Goal: Information Seeking & Learning: Learn about a topic

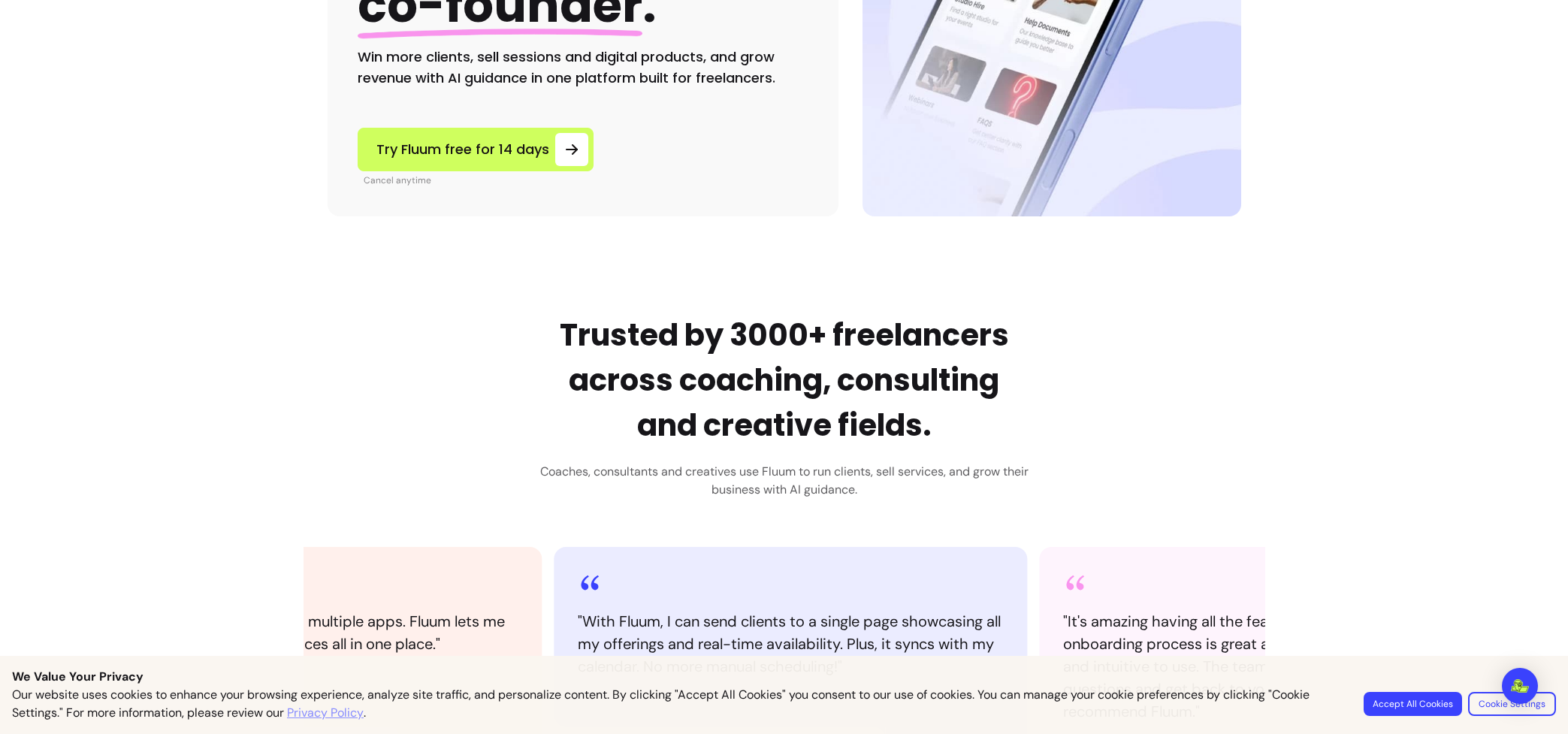
scroll to position [347, 0]
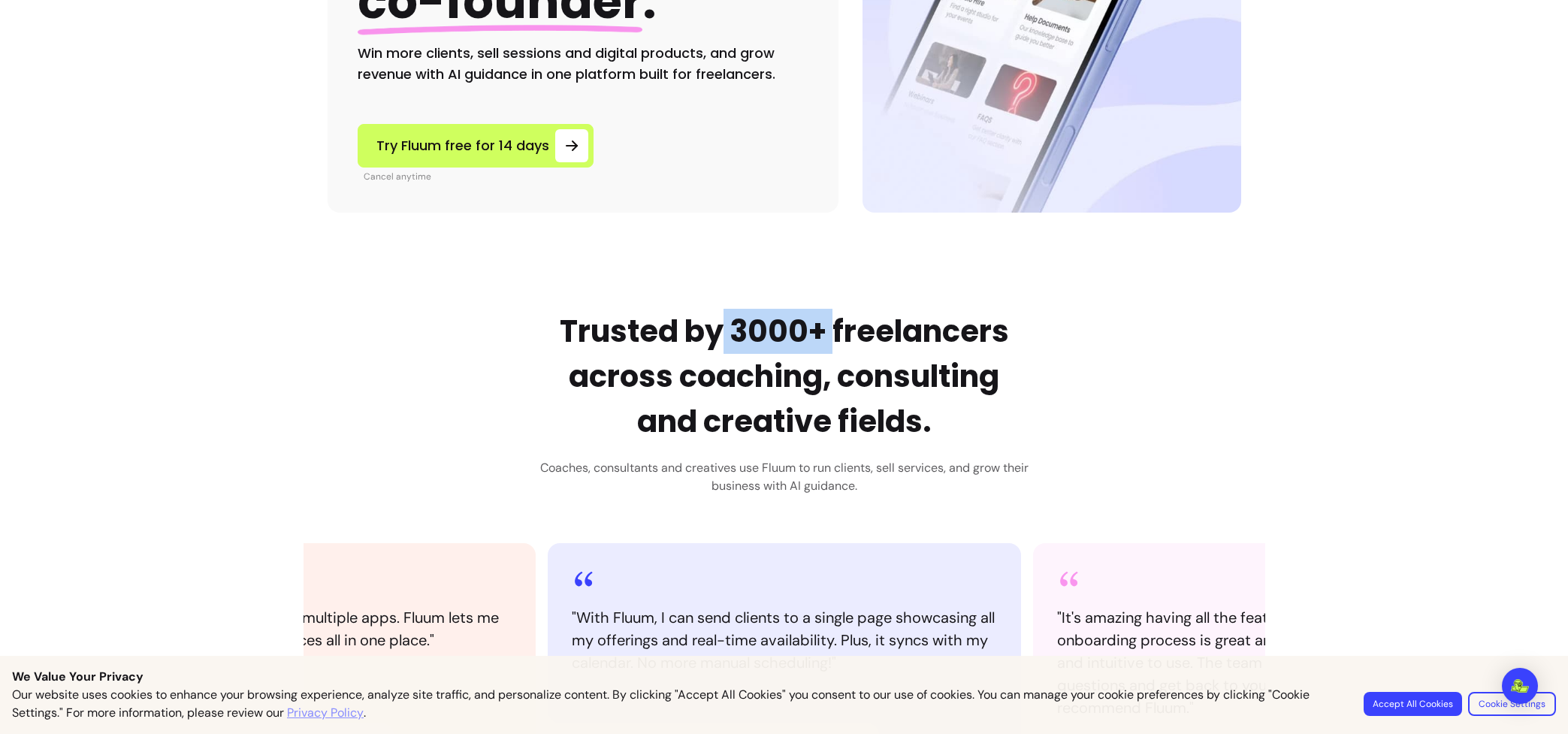
drag, startPoint x: 729, startPoint y: 338, endPoint x: 832, endPoint y: 343, distance: 103.1
click at [832, 343] on h2 "Trusted by 3000+ freelancers across coaching, consulting and creative fields." at bounding box center [784, 376] width 489 height 135
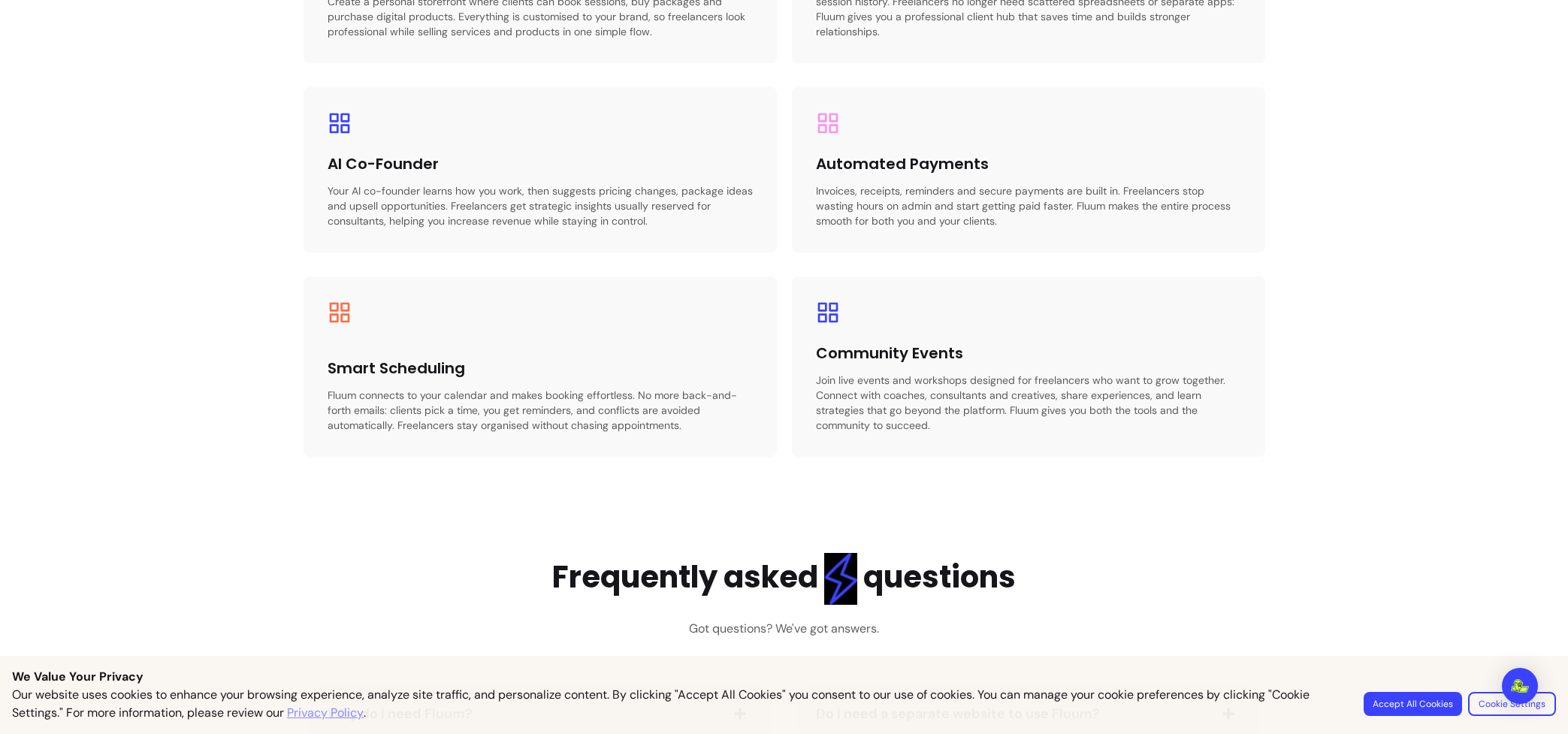
click at [822, 371] on div "Community Events Join live events and workshops designed for freelancers who wa…" at bounding box center [1028, 388] width 425 height 90
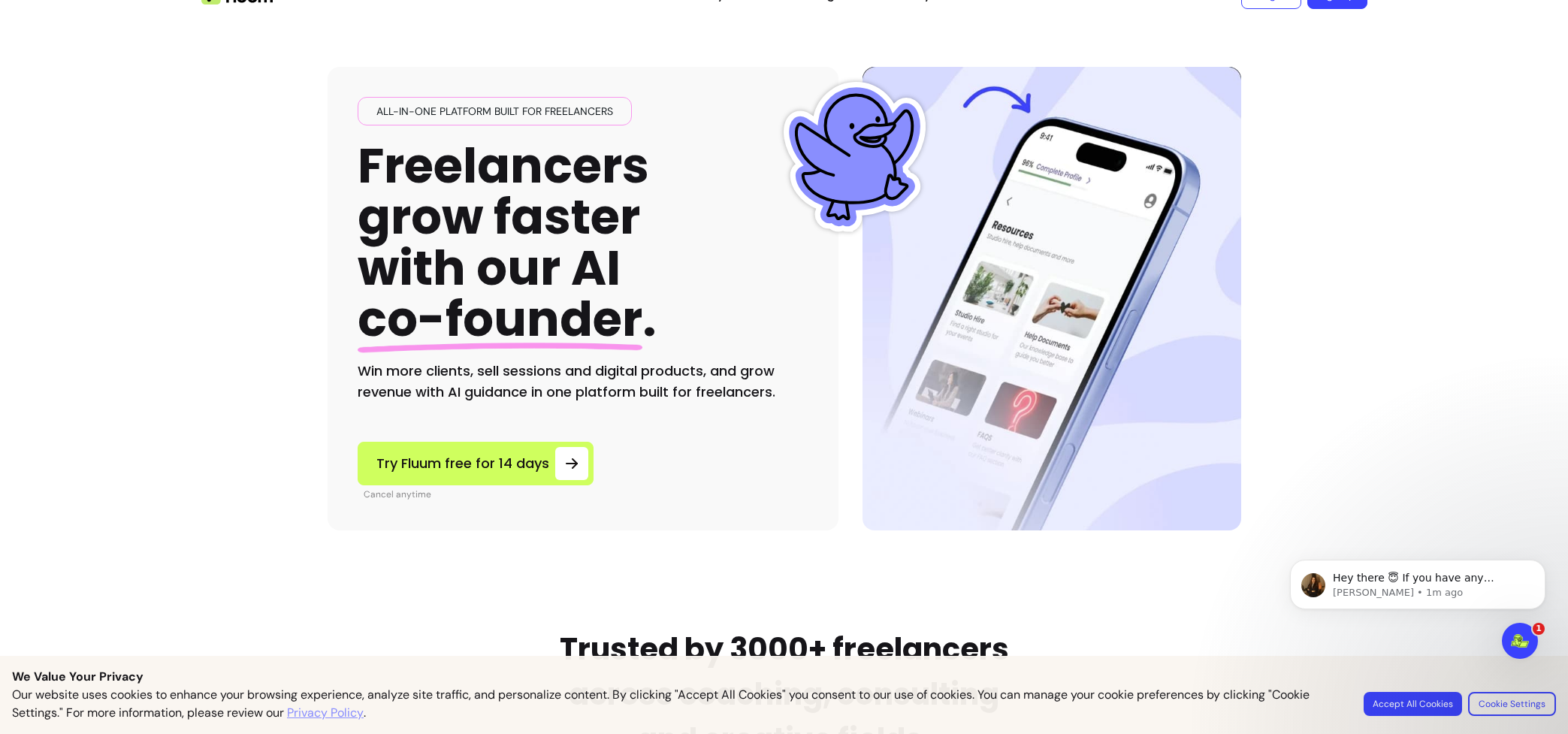
scroll to position [0, 0]
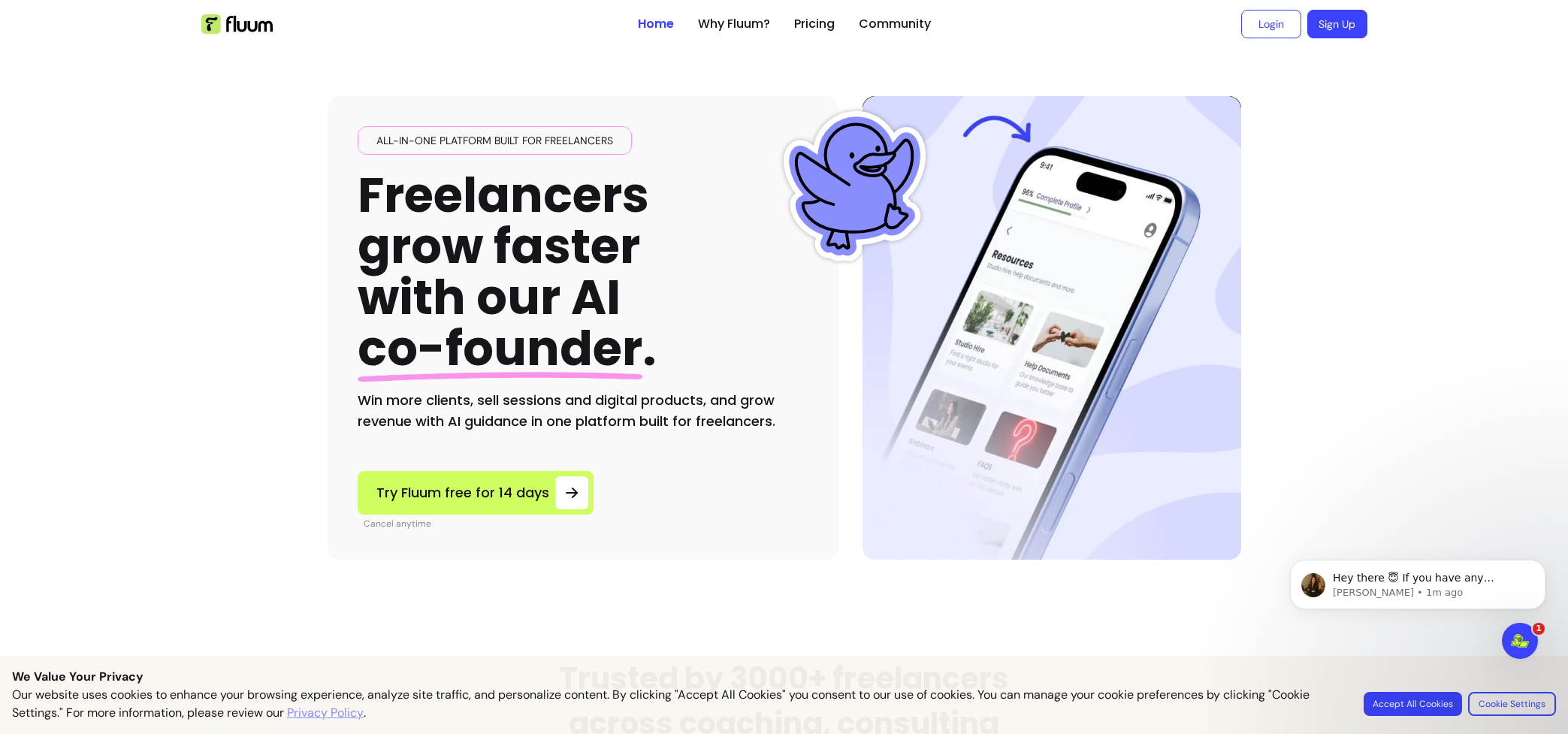
click at [821, 12] on ul "Home Why Fluum? Pricing Community" at bounding box center [784, 24] width 293 height 48
click at [812, 18] on link "Pricing" at bounding box center [814, 24] width 40 height 18
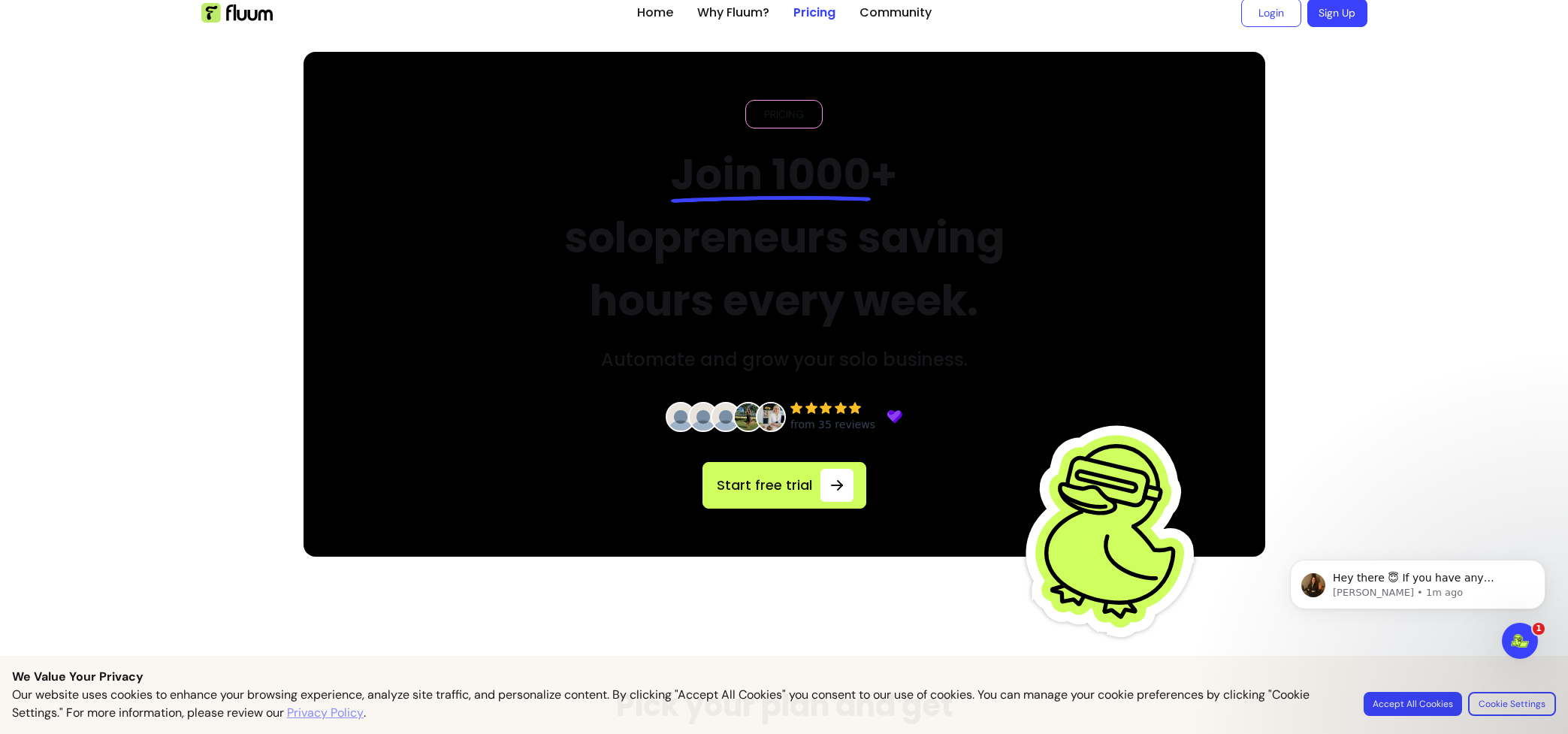
scroll to position [13, 0]
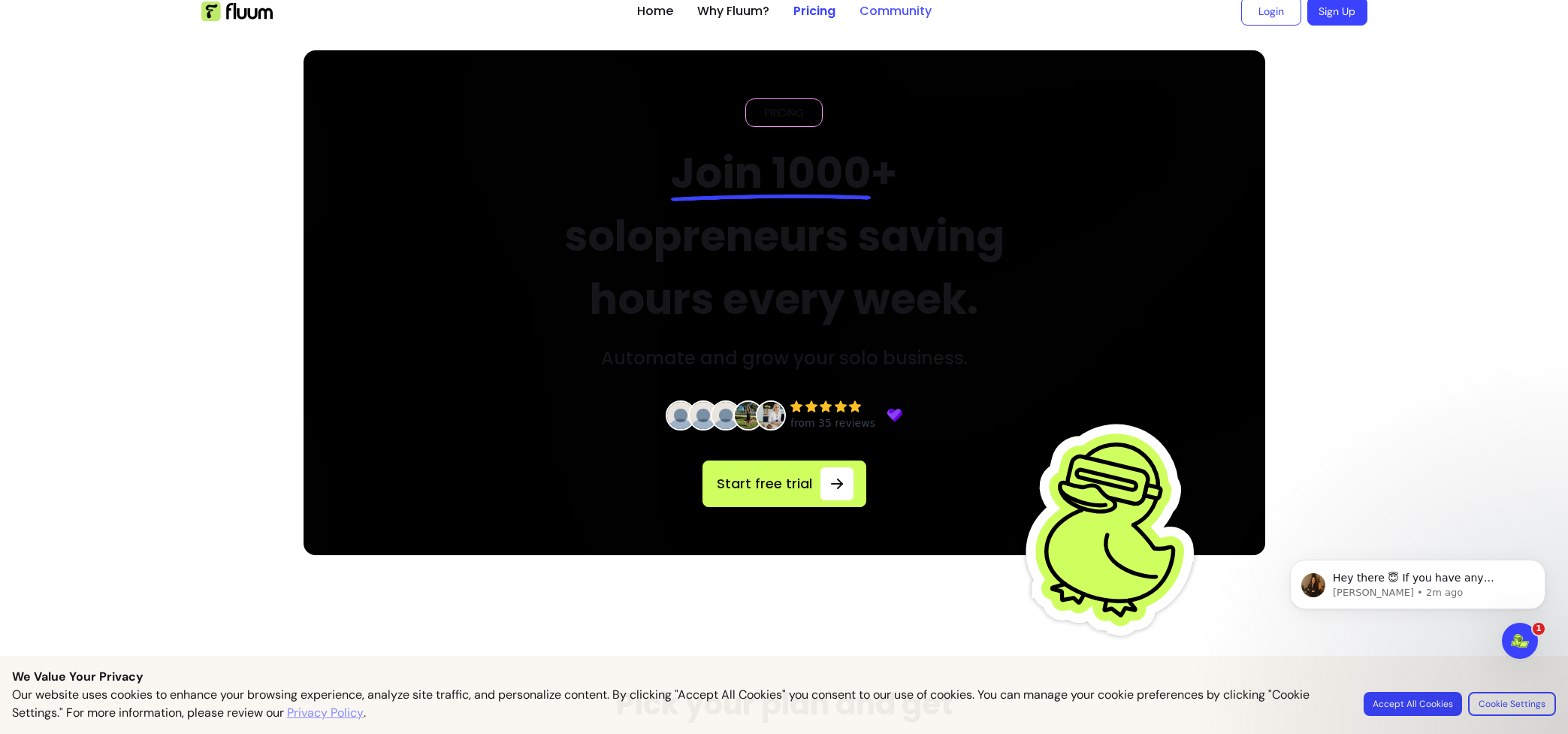
click at [880, 10] on link "Community" at bounding box center [895, 11] width 72 height 18
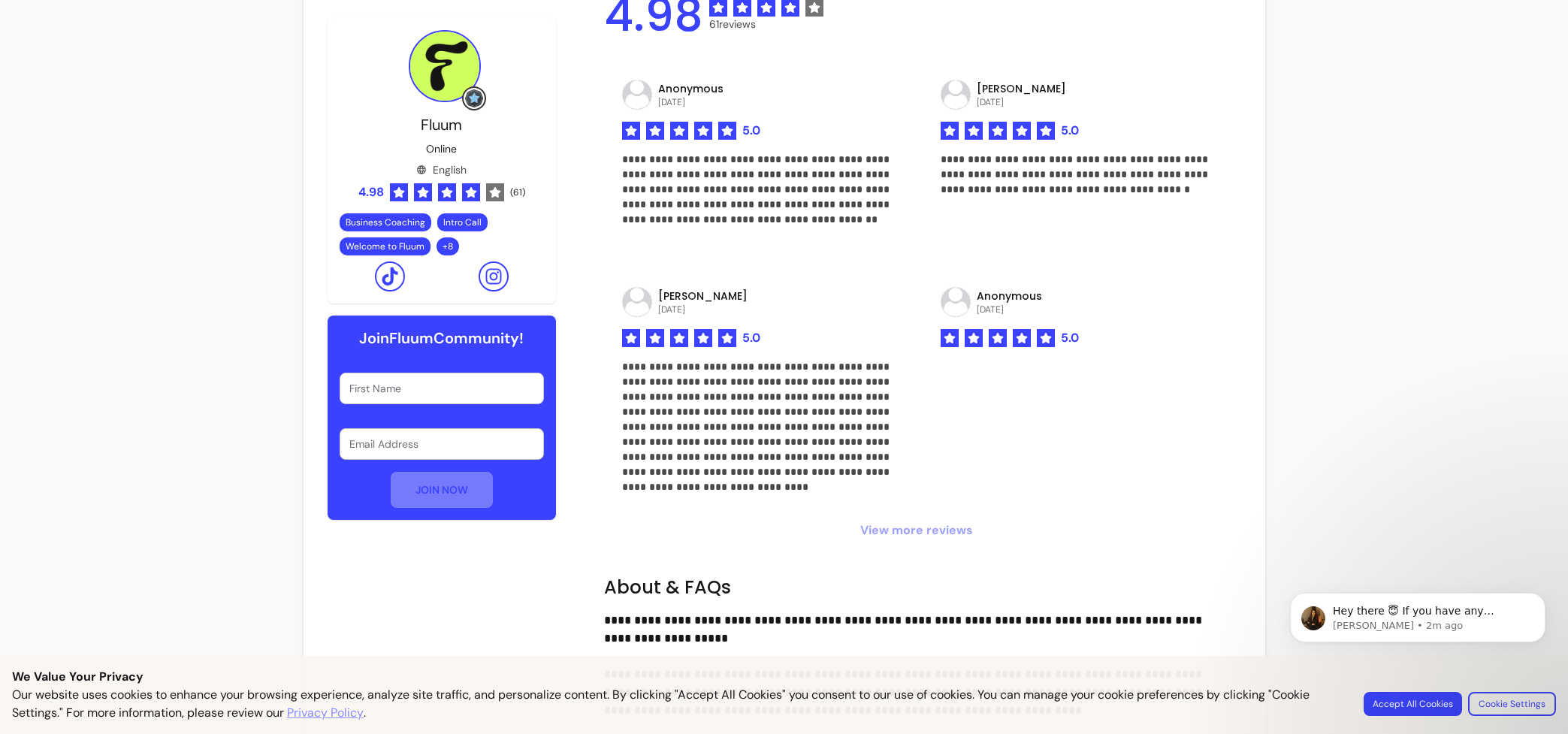
scroll to position [699, 0]
drag, startPoint x: 724, startPoint y: 178, endPoint x: 727, endPoint y: 213, distance: 35.1
click at [727, 213] on p "**********" at bounding box center [757, 188] width 270 height 75
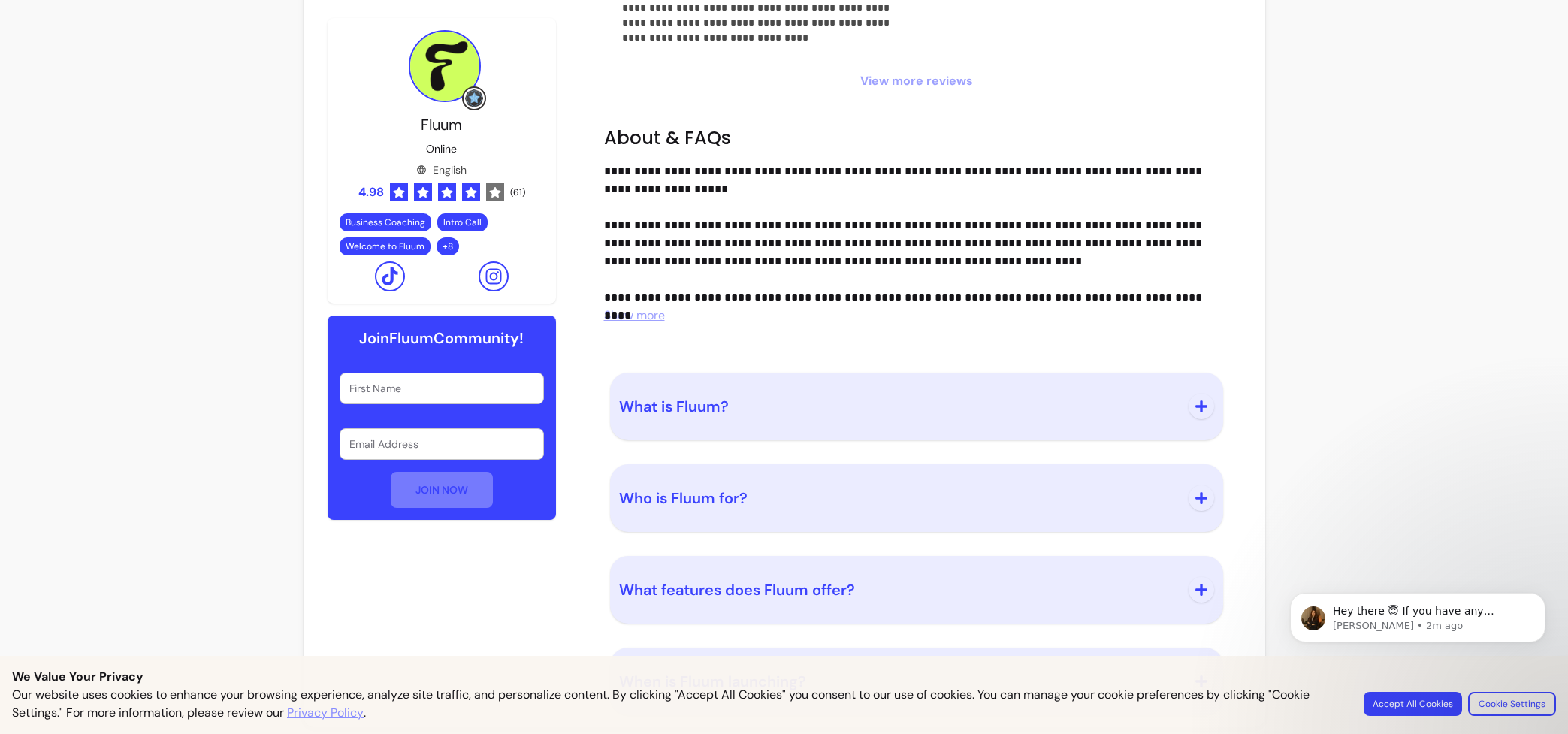
scroll to position [1153, 0]
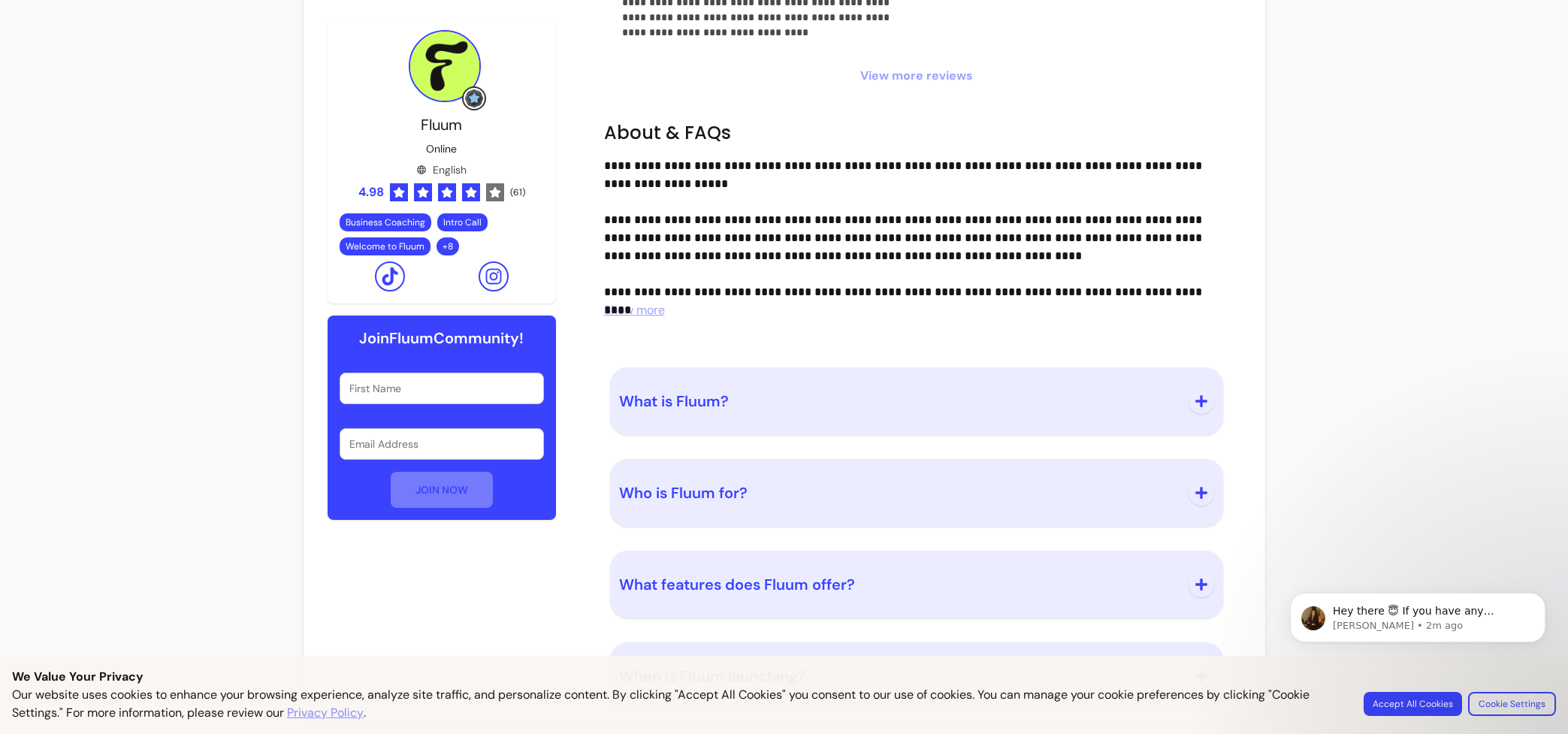
click at [736, 410] on span "What is Fluum?" at bounding box center [899, 401] width 560 height 21
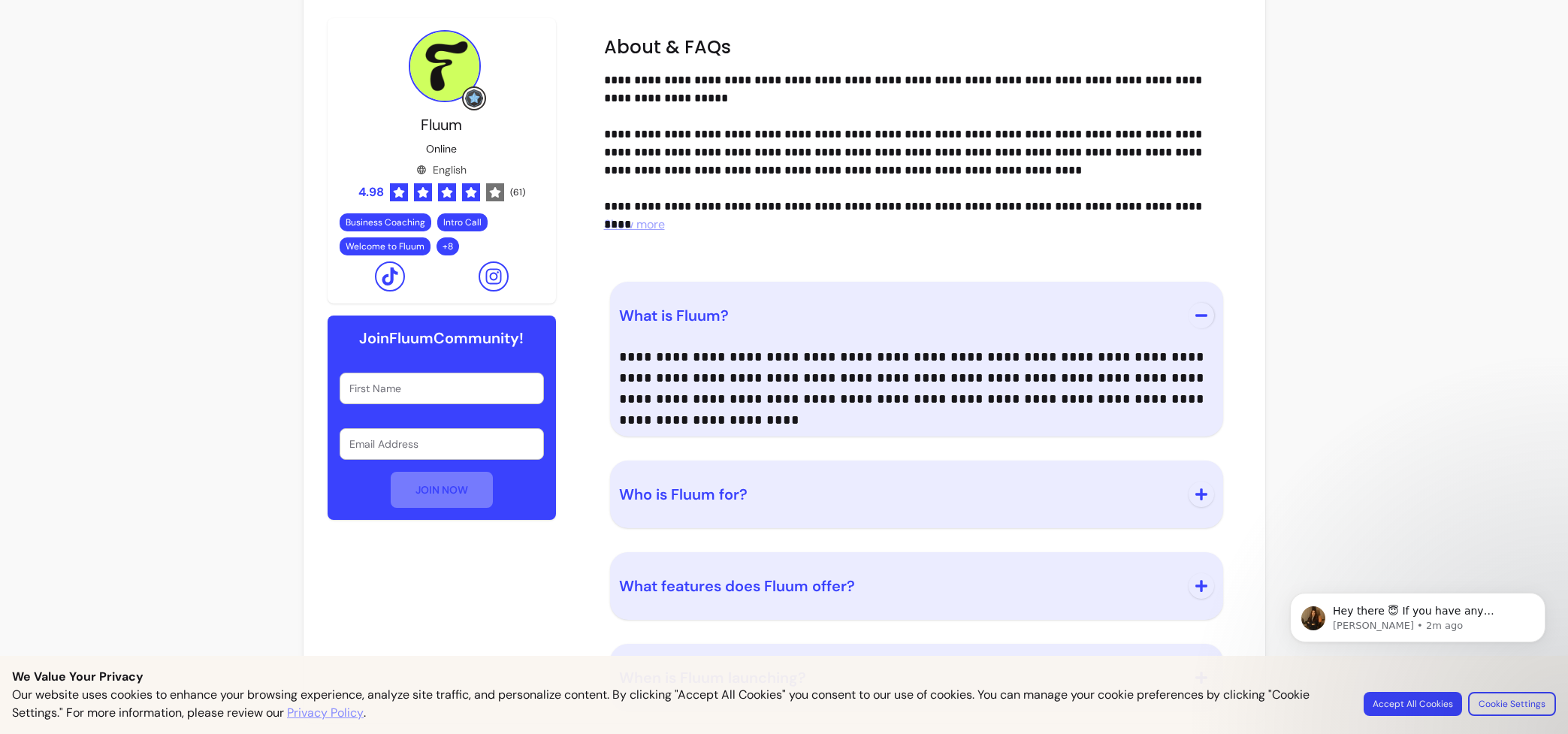
scroll to position [1240, 0]
click at [702, 490] on span "Who is Fluum for?" at bounding box center [683, 493] width 129 height 19
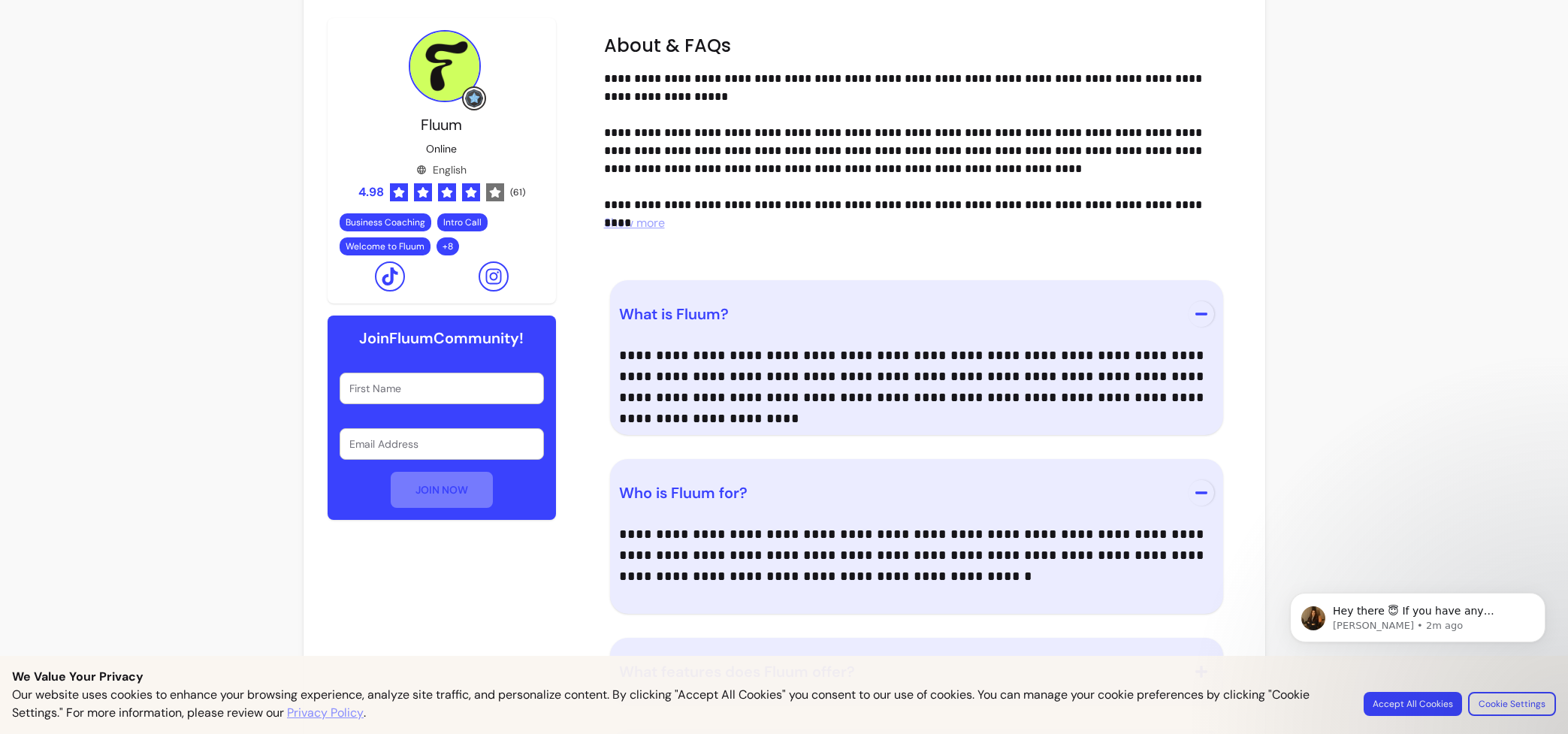
scroll to position [1327, 0]
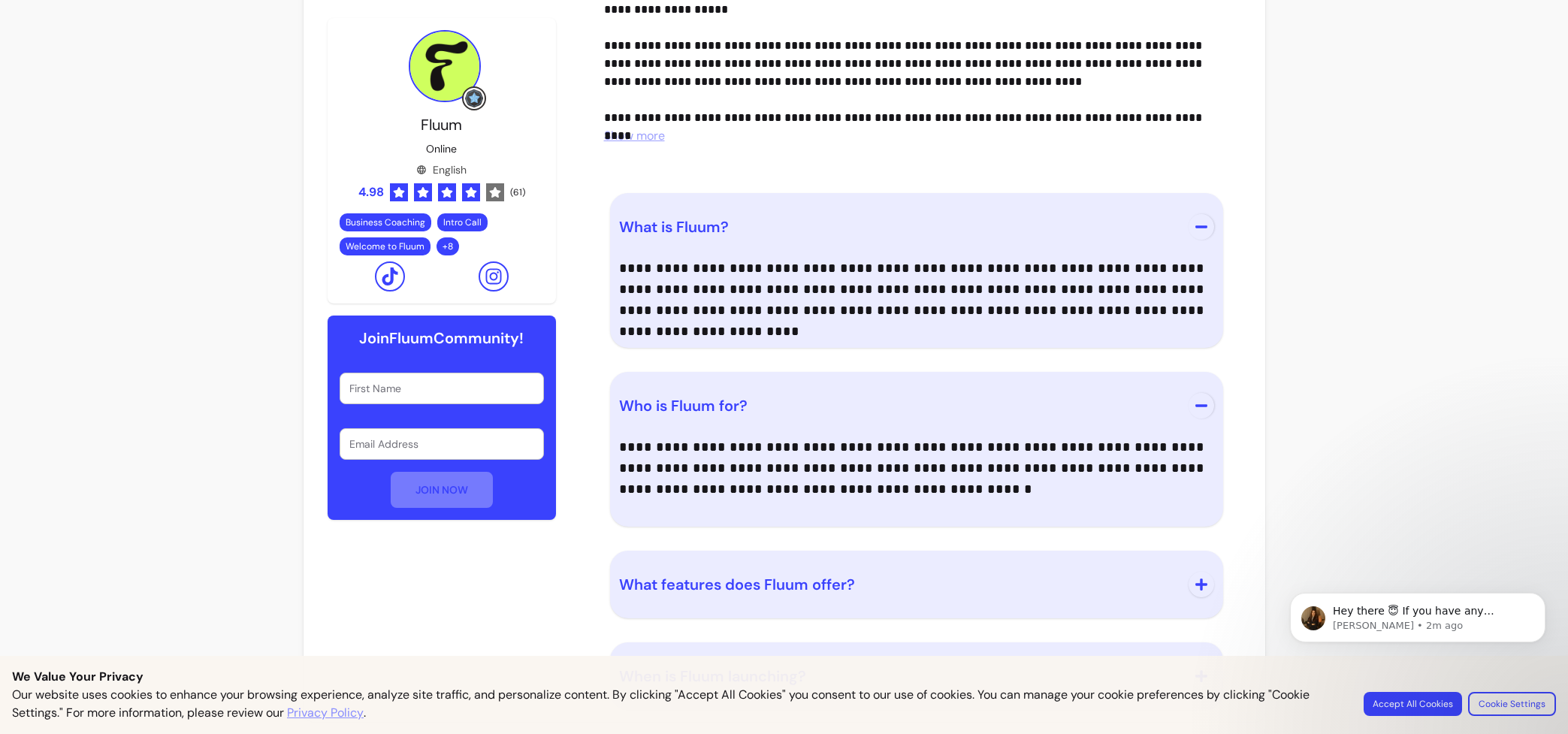
click at [707, 586] on span "What features does Fluum offer?" at bounding box center [736, 584] width 235 height 19
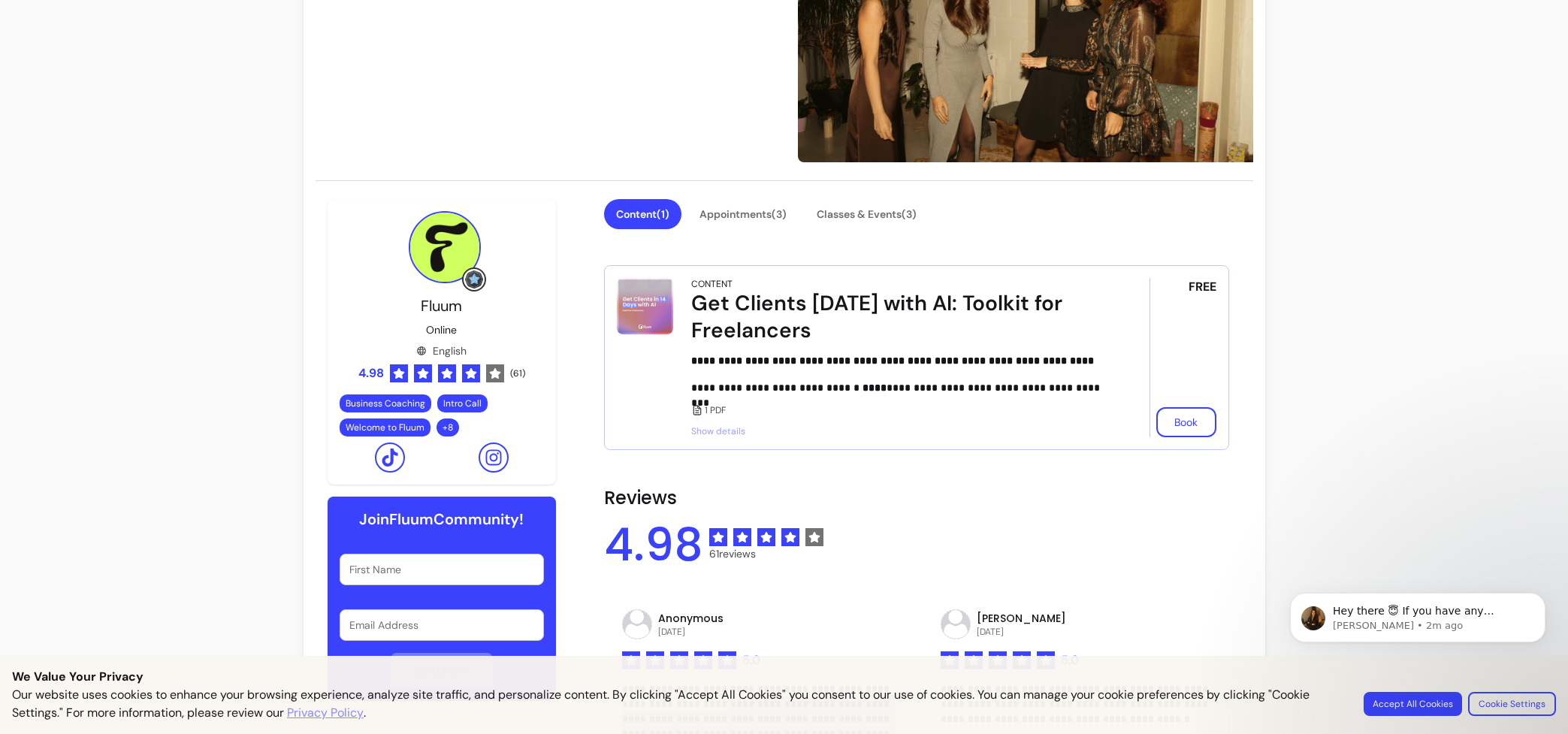
scroll to position [0, 0]
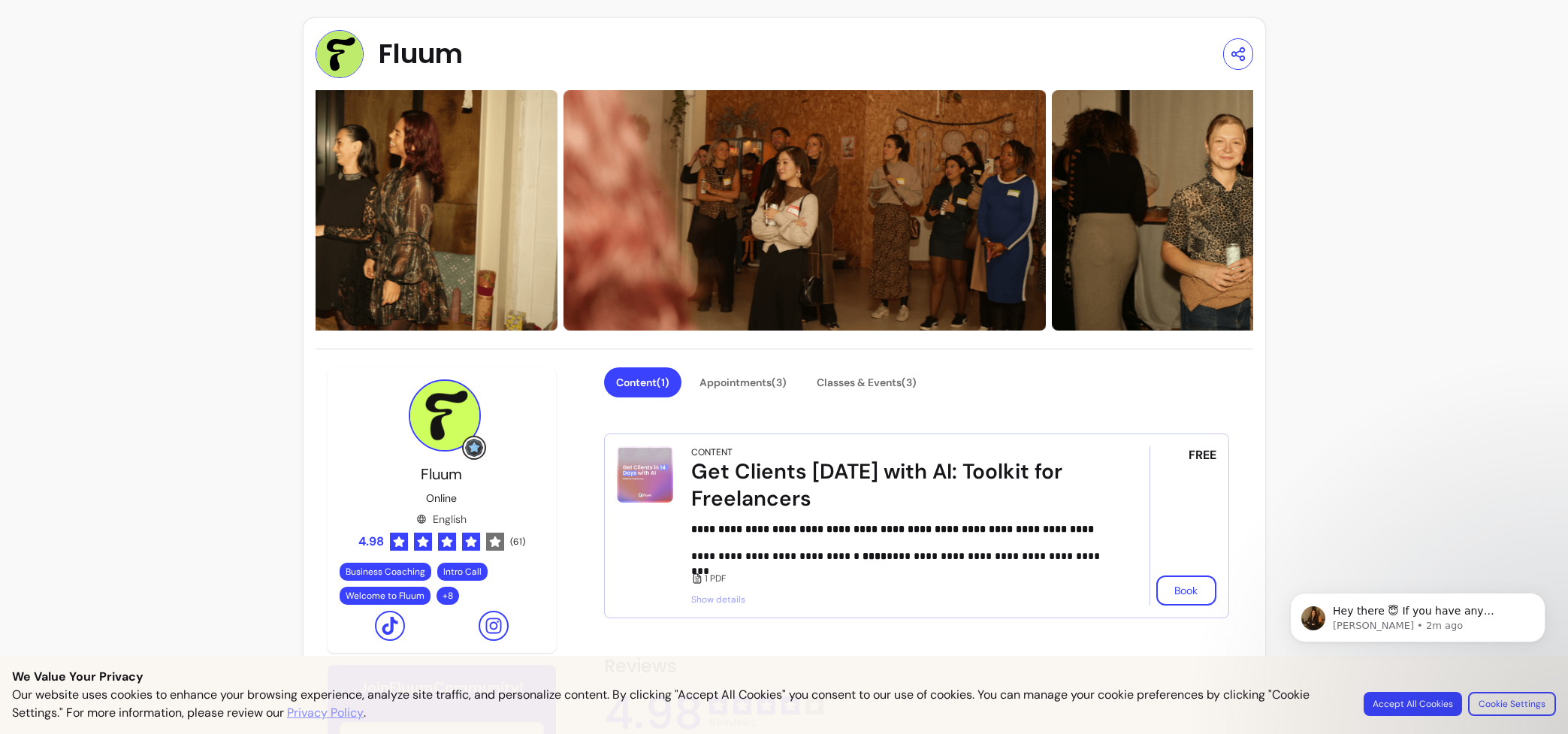
click at [342, 60] on img at bounding box center [340, 54] width 48 height 48
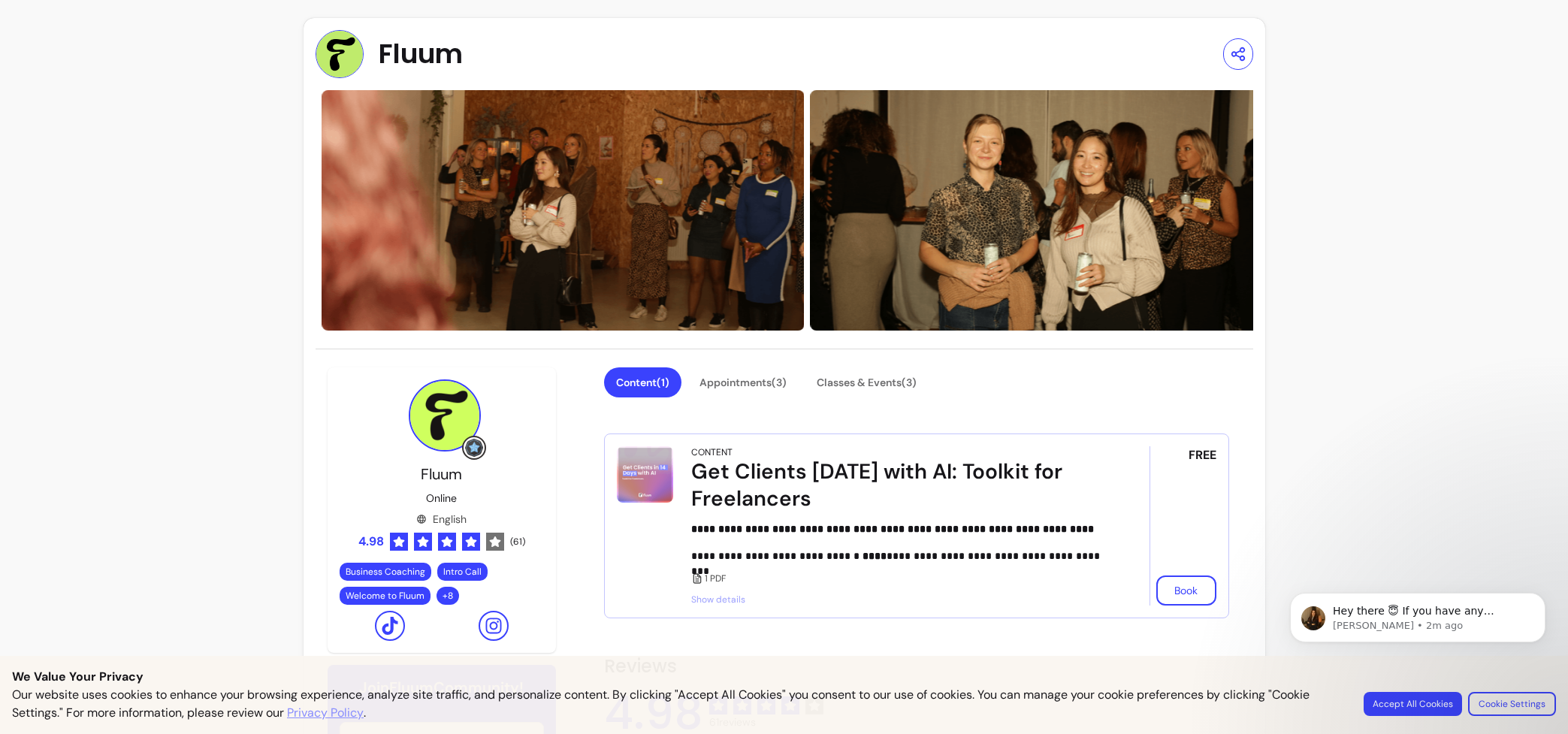
click at [416, 63] on span "Fluum" at bounding box center [420, 54] width 84 height 30
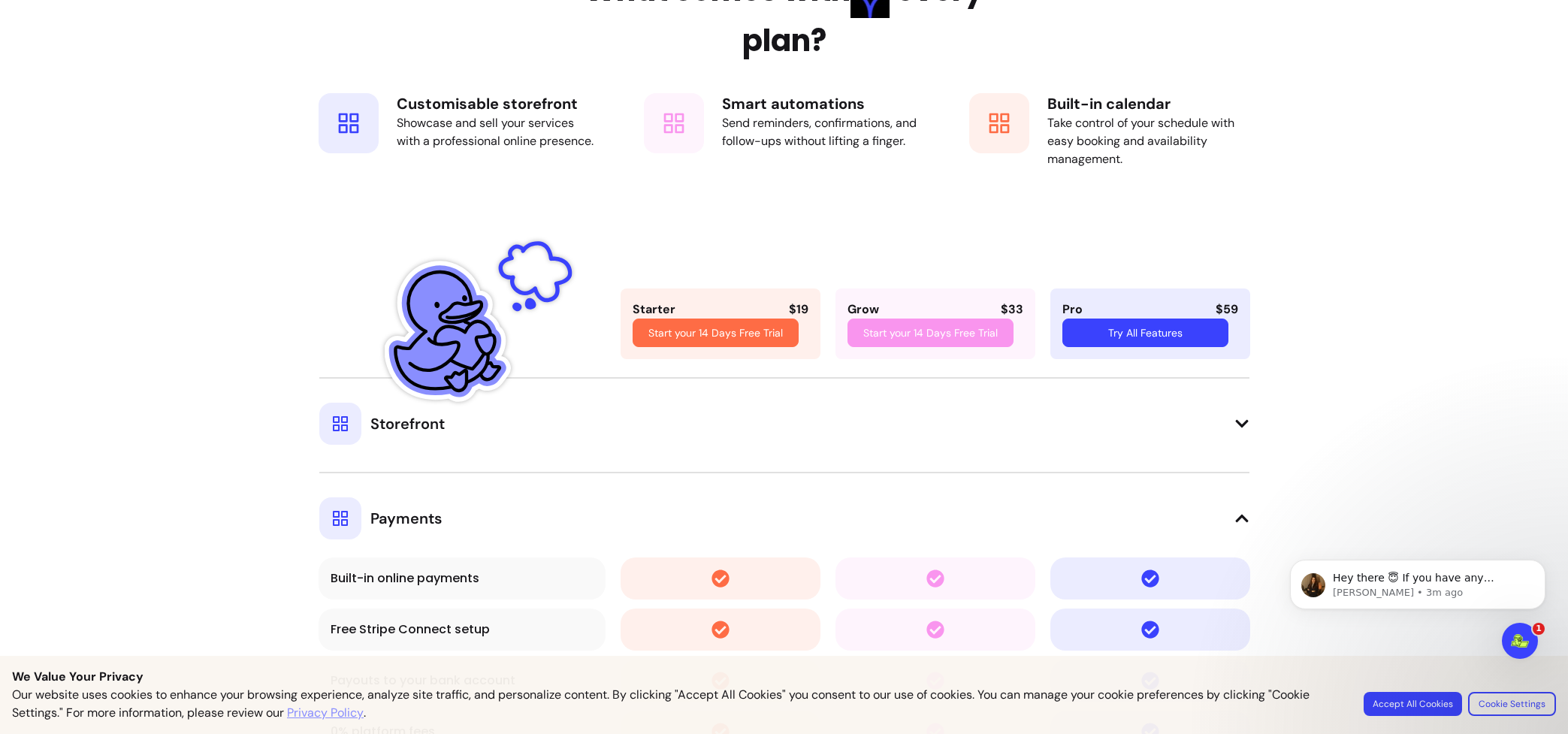
scroll to position [2528, 0]
